Goal: Check status: Check status

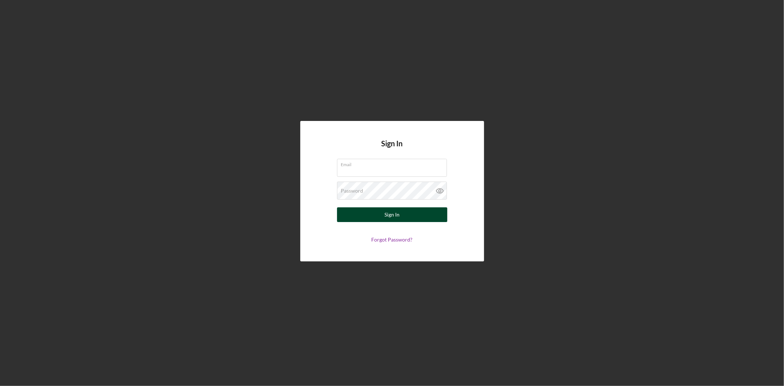
type input "[EMAIL_ADDRESS][DOMAIN_NAME]"
click at [368, 215] on button "Sign In" at bounding box center [392, 214] width 110 height 15
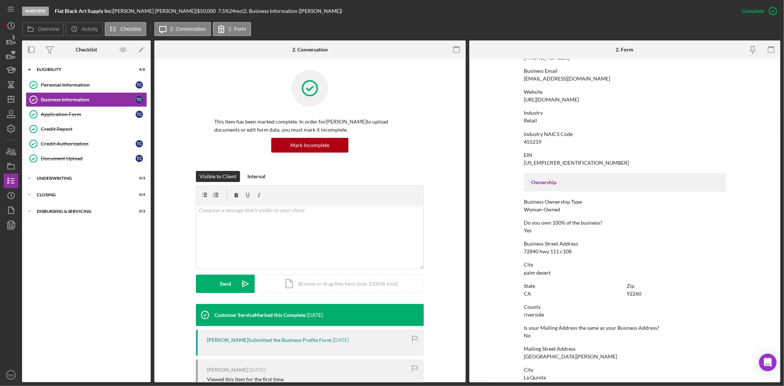
scroll to position [110, 0]
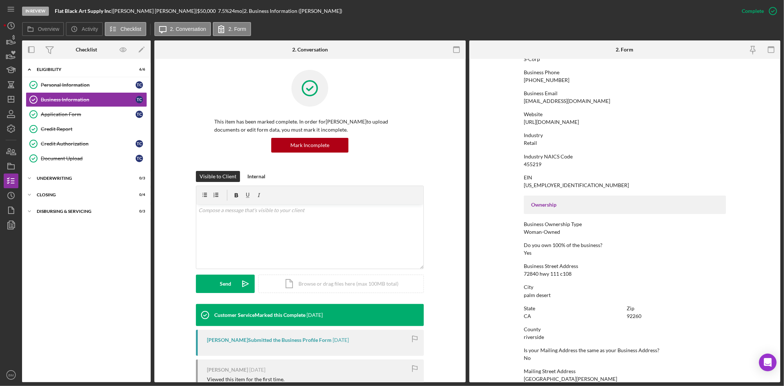
click at [570, 123] on div "[URL][DOMAIN_NAME]" at bounding box center [551, 122] width 55 height 6
click at [52, 118] on link "Application Form Application Form T C" at bounding box center [86, 114] width 121 height 15
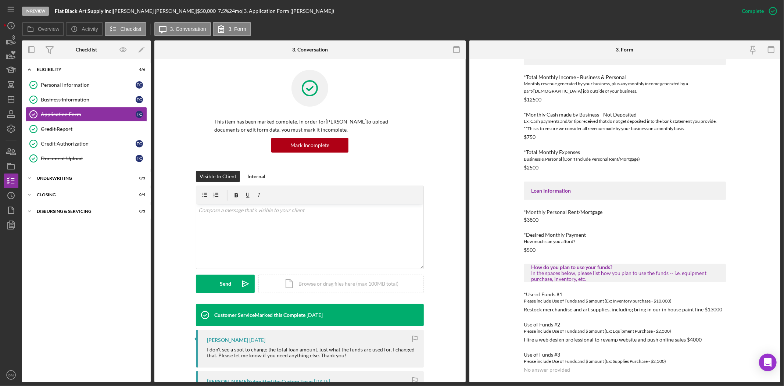
scroll to position [212, 0]
click at [556, 306] on div "Restock merchandise and art supplies, including bring in our in house paint lin…" at bounding box center [623, 308] width 198 height 6
copy div "Restock merchandise and art supplies, including bring in our in house paint lin…"
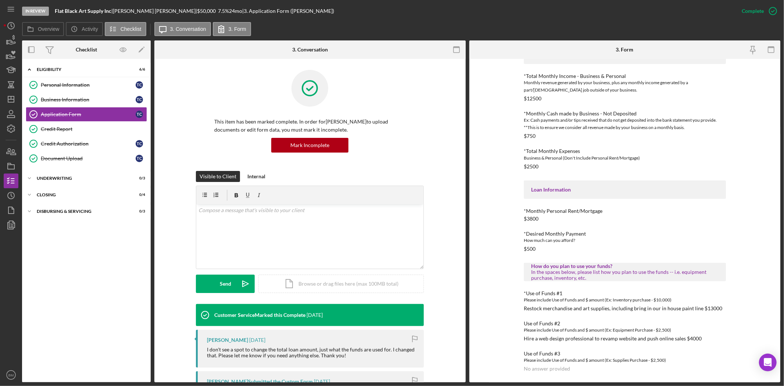
click at [562, 337] on div "Hire a web design professional to revamp website and push online sales $4000" at bounding box center [613, 339] width 178 height 6
copy div "Hire a web design professional to revamp website and push online sales $4000"
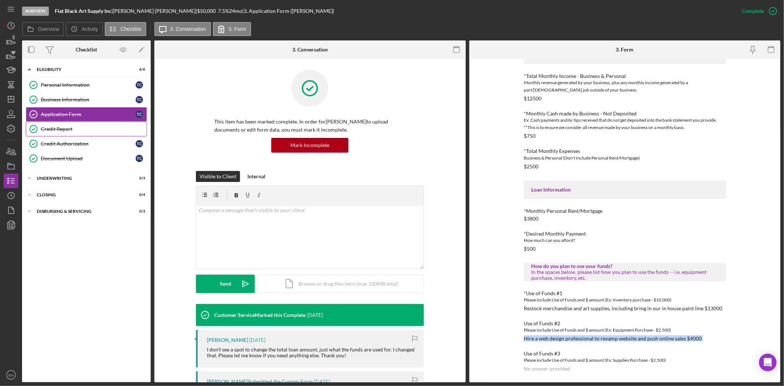
click at [39, 129] on icon "Credit Report" at bounding box center [33, 129] width 18 height 18
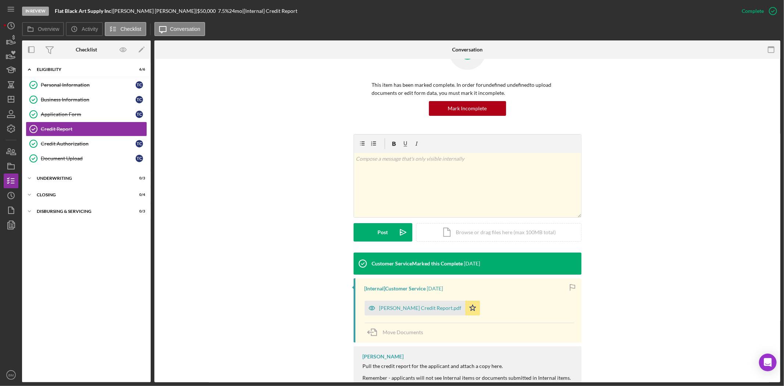
scroll to position [78, 0]
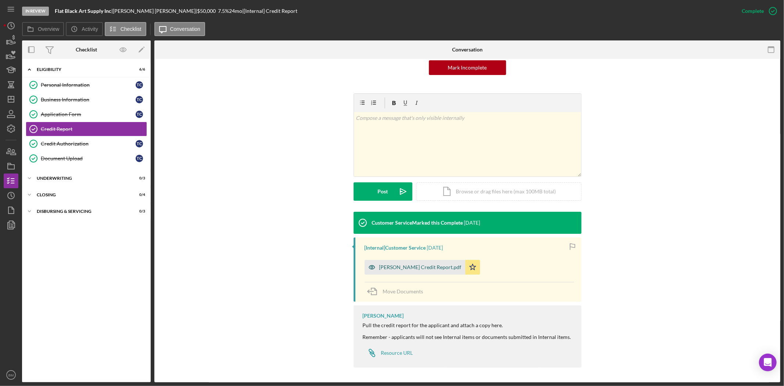
click at [416, 264] on div "[PERSON_NAME] Credit Report.pdf" at bounding box center [420, 267] width 82 height 6
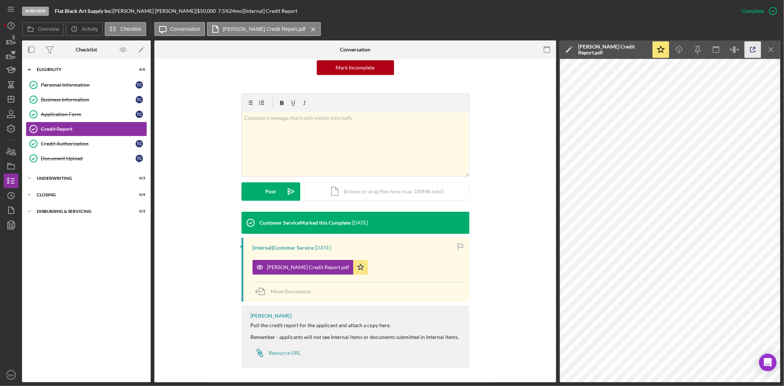
click at [749, 51] on icon "button" at bounding box center [753, 50] width 17 height 17
click at [82, 112] on div "Application Form" at bounding box center [88, 114] width 95 height 6
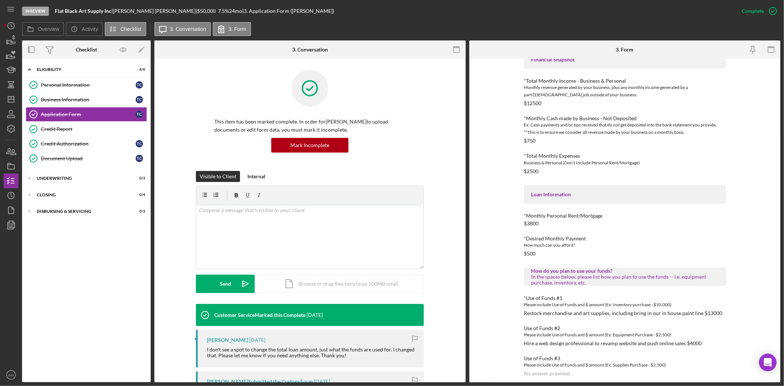
scroll to position [212, 0]
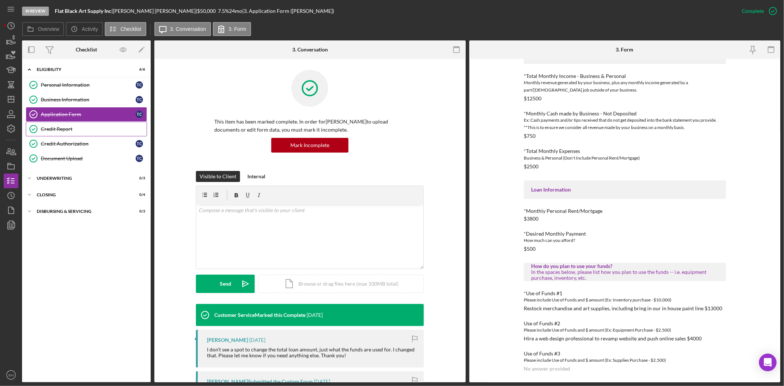
click at [61, 131] on div "Credit Report" at bounding box center [94, 129] width 106 height 6
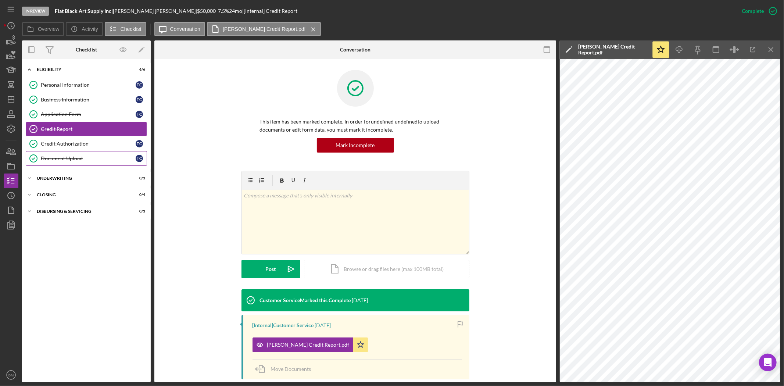
click at [79, 156] on div "Document Upload" at bounding box center [88, 158] width 95 height 6
